Goal: Navigation & Orientation: Find specific page/section

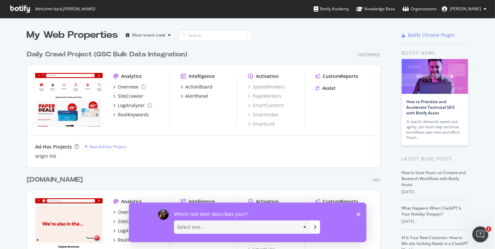
click at [358, 214] on polygon "Close survey" at bounding box center [358, 214] width 4 height 4
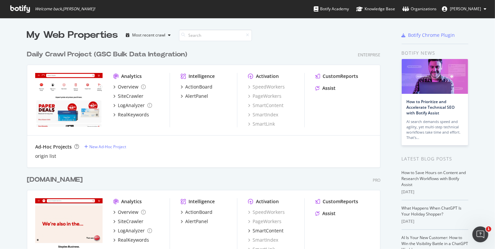
drag, startPoint x: 114, startPoint y: 2, endPoint x: 225, endPoint y: 56, distance: 123.0
click at [225, 56] on div "Daily Crawl Project (GSC Bulk Data Integration) Enterprise" at bounding box center [203, 55] width 353 height 10
